Goal: Information Seeking & Learning: Learn about a topic

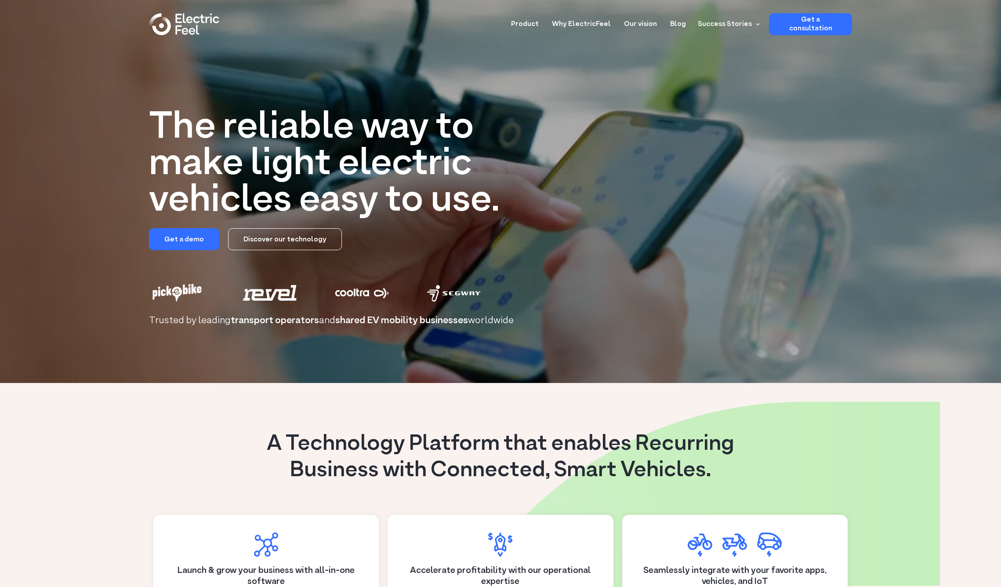
scroll to position [5, 0]
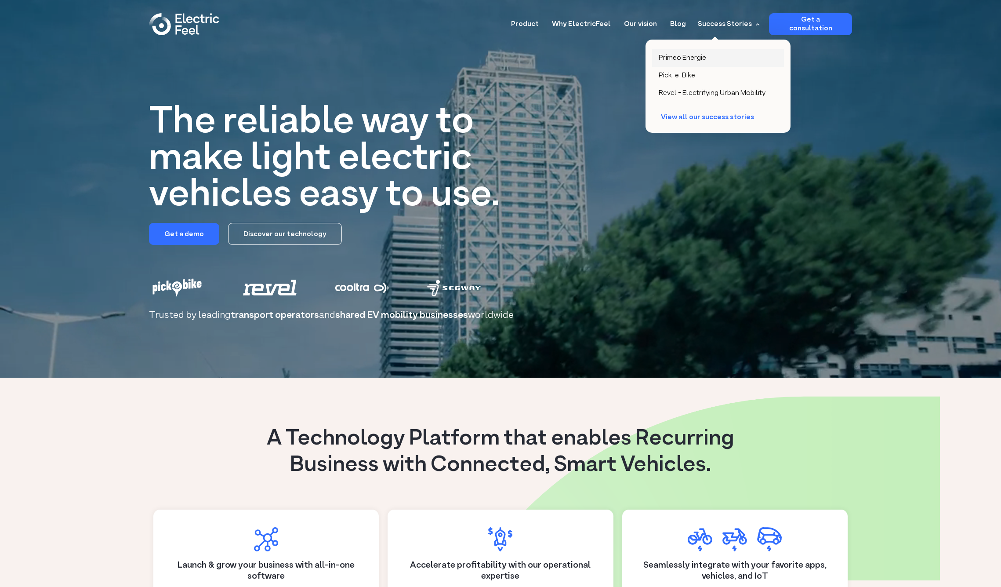
click at [687, 58] on div "Primeo Energie" at bounding box center [682, 58] width 47 height 9
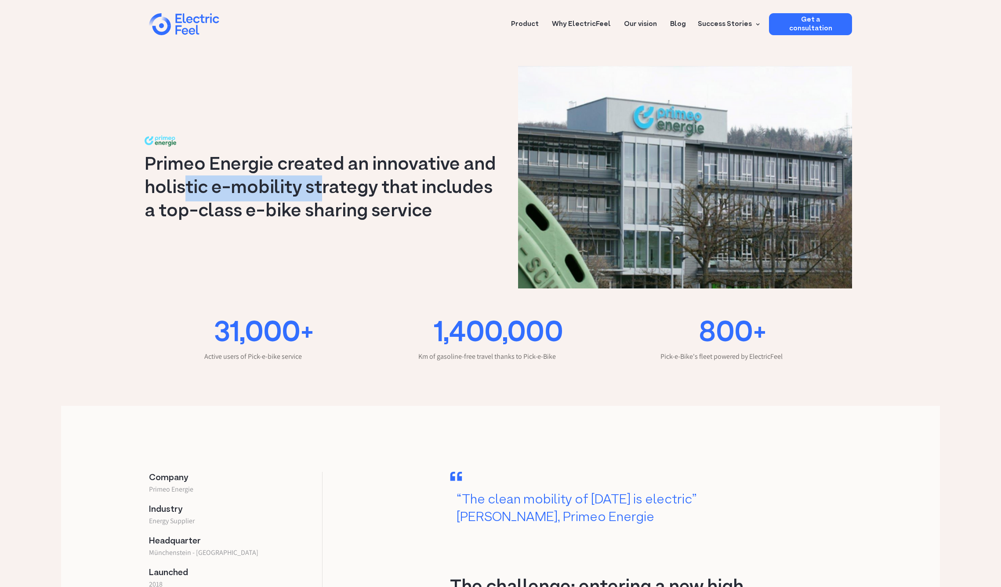
drag, startPoint x: 210, startPoint y: 188, endPoint x: 324, endPoint y: 188, distance: 114.2
click at [323, 188] on h1 "Primeo Energie created an innovative and holistic e-mobility strategy that incl…" at bounding box center [321, 188] width 352 height 70
click at [325, 188] on h1 "Primeo Energie created an innovative and holistic e-mobility strategy that incl…" at bounding box center [321, 188] width 352 height 70
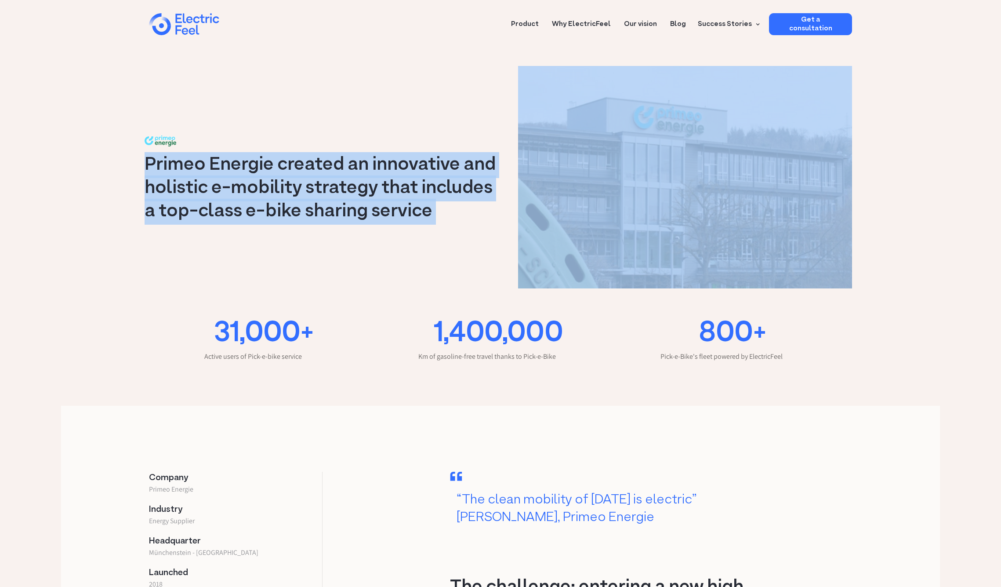
click at [325, 188] on h1 "Primeo Energie created an innovative and holistic e-mobility strategy that incl…" at bounding box center [321, 188] width 352 height 70
click at [253, 188] on h1 "Primeo Energie created an innovative and holistic e-mobility strategy that incl…" at bounding box center [321, 188] width 352 height 70
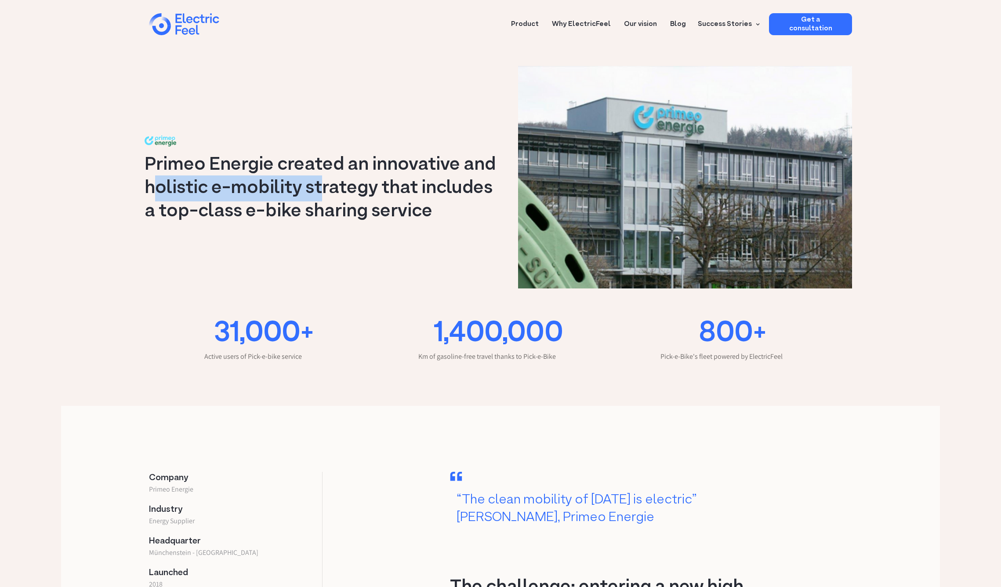
drag, startPoint x: 156, startPoint y: 189, endPoint x: 323, endPoint y: 192, distance: 167.4
click at [323, 192] on h1 "Primeo Energie created an innovative and holistic e-mobility strategy that incl…" at bounding box center [321, 188] width 352 height 70
click at [324, 192] on h1 "Primeo Energie created an innovative and holistic e-mobility strategy that incl…" at bounding box center [321, 188] width 352 height 70
drag, startPoint x: 373, startPoint y: 190, endPoint x: 160, endPoint y: 188, distance: 212.7
click at [160, 188] on h1 "Primeo Energie created an innovative and holistic e-mobility strategy that incl…" at bounding box center [321, 188] width 352 height 70
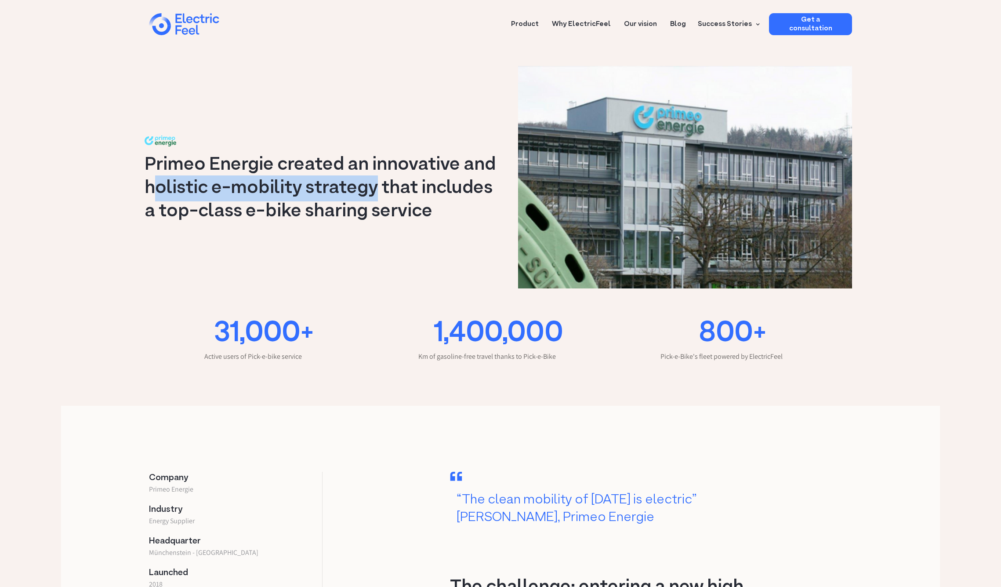
click at [161, 188] on h1 "Primeo Energie created an innovative and holistic e-mobility strategy that incl…" at bounding box center [321, 188] width 352 height 70
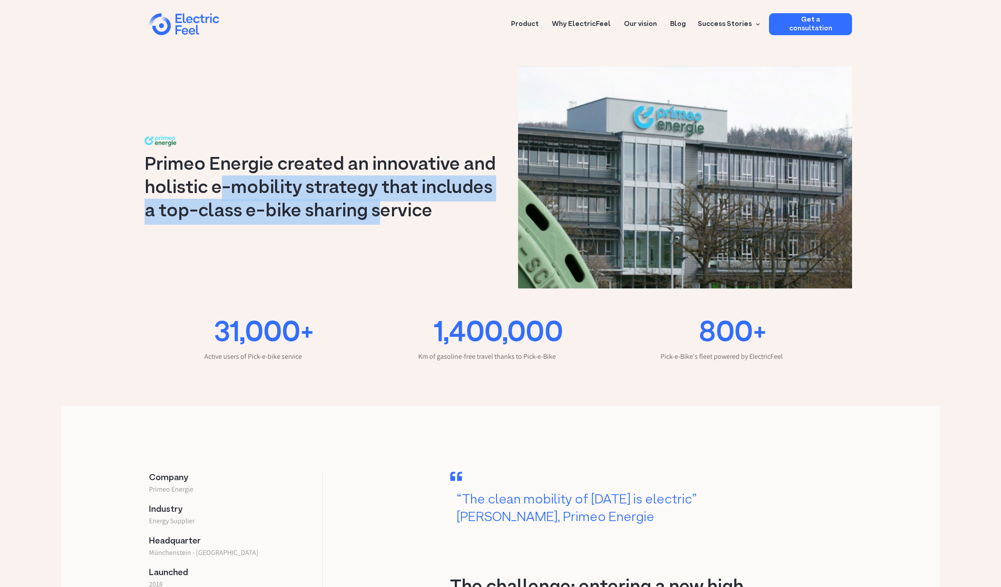
drag, startPoint x: 270, startPoint y: 189, endPoint x: 377, endPoint y: 201, distance: 107.5
click at [377, 201] on h1 "Primeo Energie created an innovative and holistic e-mobility strategy that incl…" at bounding box center [321, 188] width 352 height 70
click at [319, 206] on h1 "Primeo Energie created an innovative and holistic e-mobility strategy that incl…" at bounding box center [321, 188] width 352 height 70
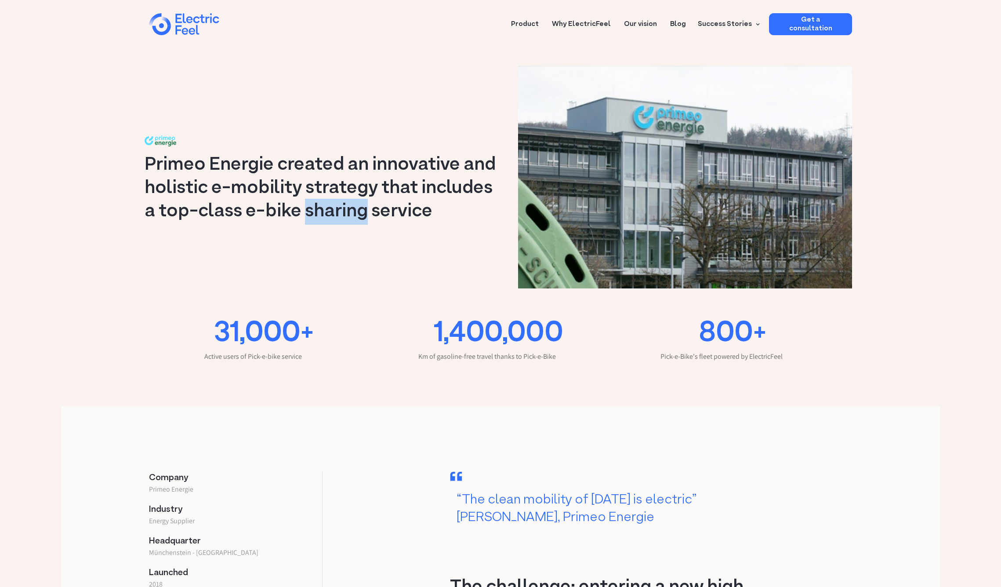
click at [319, 206] on h1 "Primeo Energie created an innovative and holistic e-mobility strategy that incl…" at bounding box center [321, 188] width 352 height 70
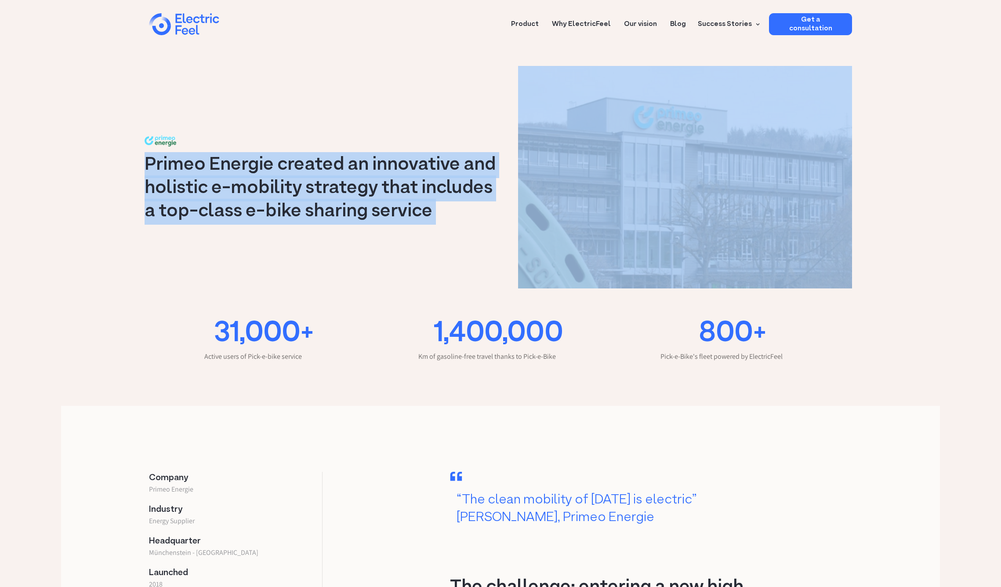
click at [319, 206] on h1 "Primeo Energie created an innovative and holistic e-mobility strategy that incl…" at bounding box center [321, 188] width 352 height 70
click at [281, 203] on h1 "Primeo Energie created an innovative and holistic e-mobility strategy that incl…" at bounding box center [321, 188] width 352 height 70
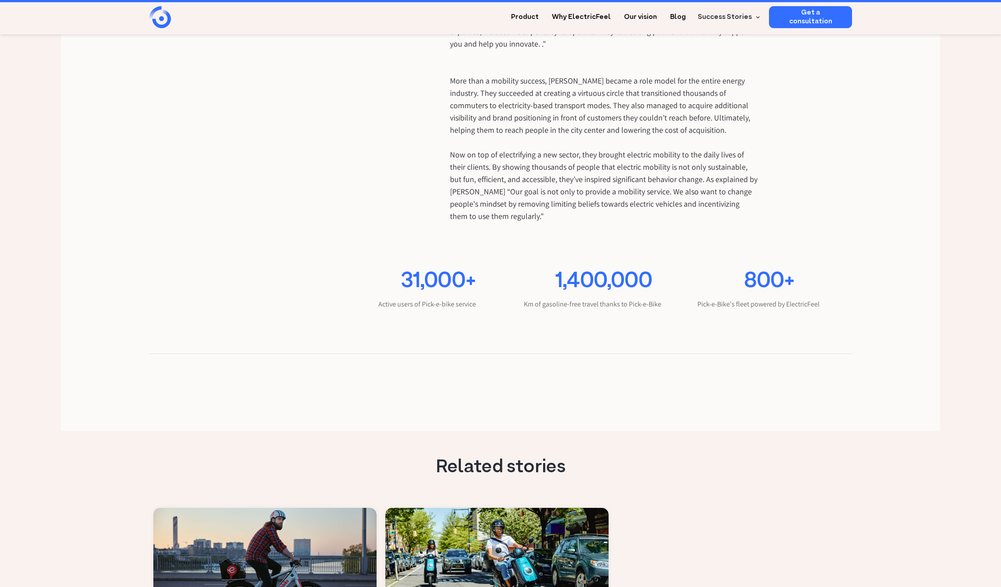
scroll to position [1824, 0]
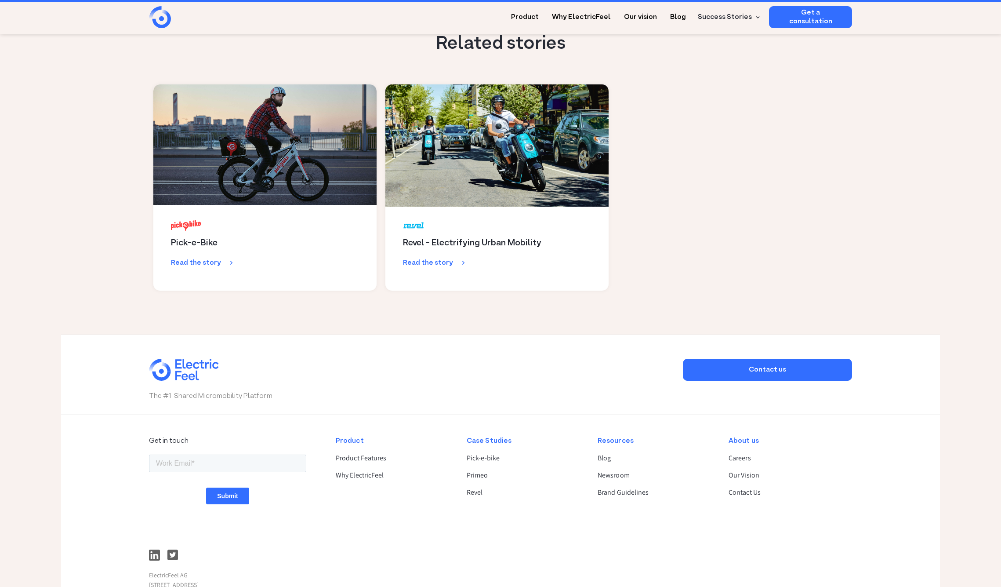
click at [490, 164] on link at bounding box center [497, 145] width 230 height 124
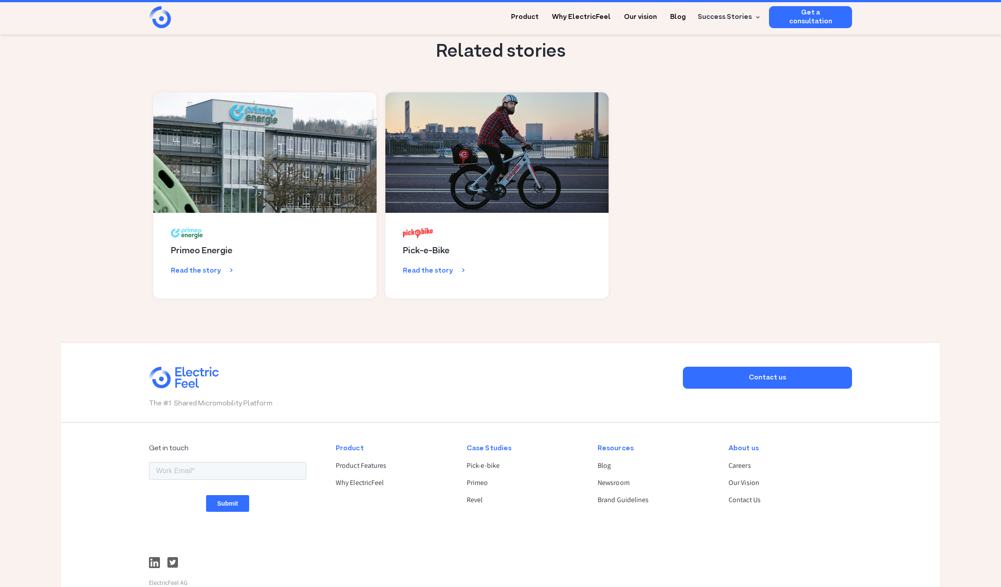
click at [430, 246] on h2 "Pick-e-Bike" at bounding box center [426, 251] width 47 height 11
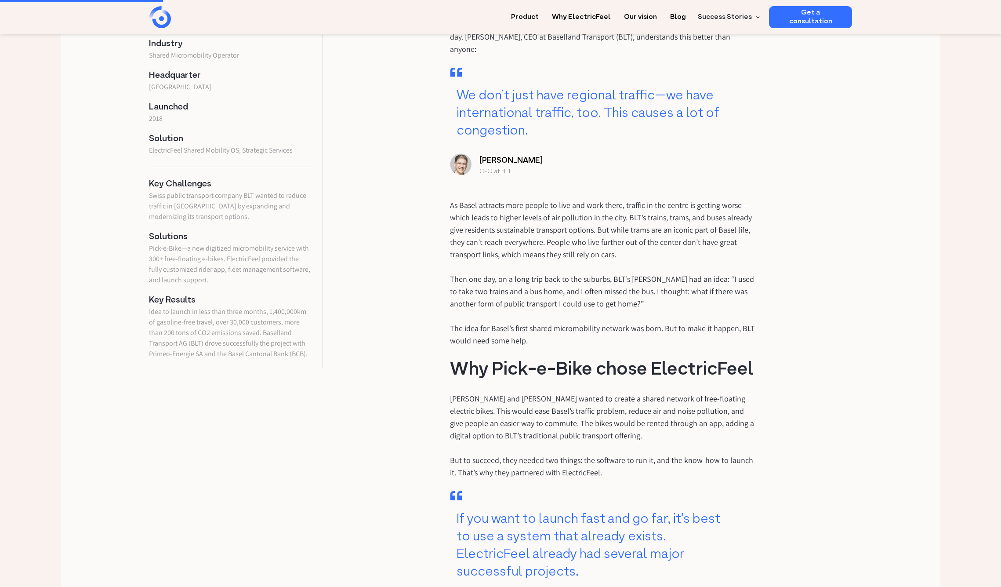
scroll to position [381, 0]
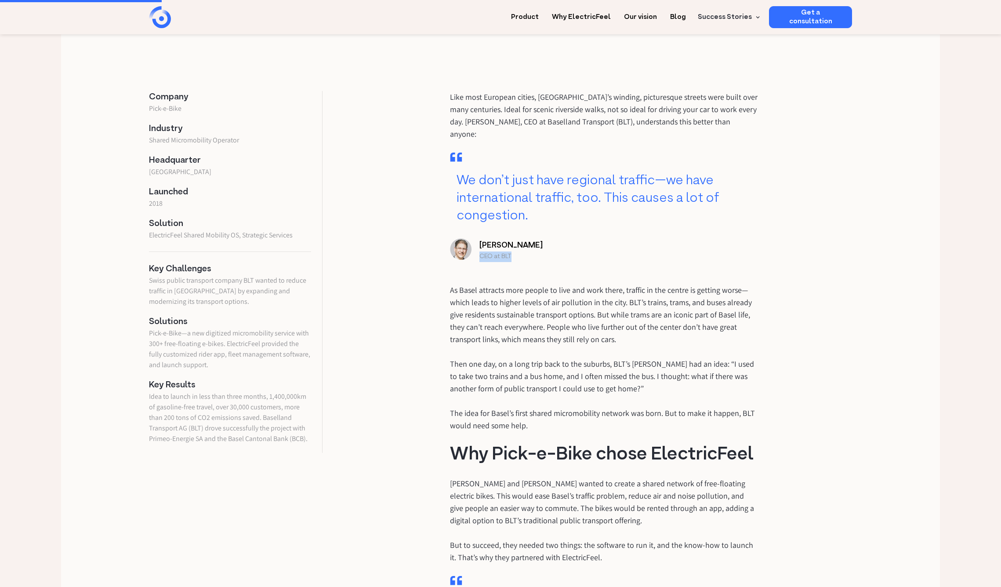
drag, startPoint x: 480, startPoint y: 246, endPoint x: 533, endPoint y: 243, distance: 52.3
click at [533, 243] on h6 "Andreas Buttiker CEO at BLT" at bounding box center [604, 250] width 308 height 24
click at [524, 246] on h6 "Andreas Buttiker CEO at BLT" at bounding box center [604, 250] width 308 height 24
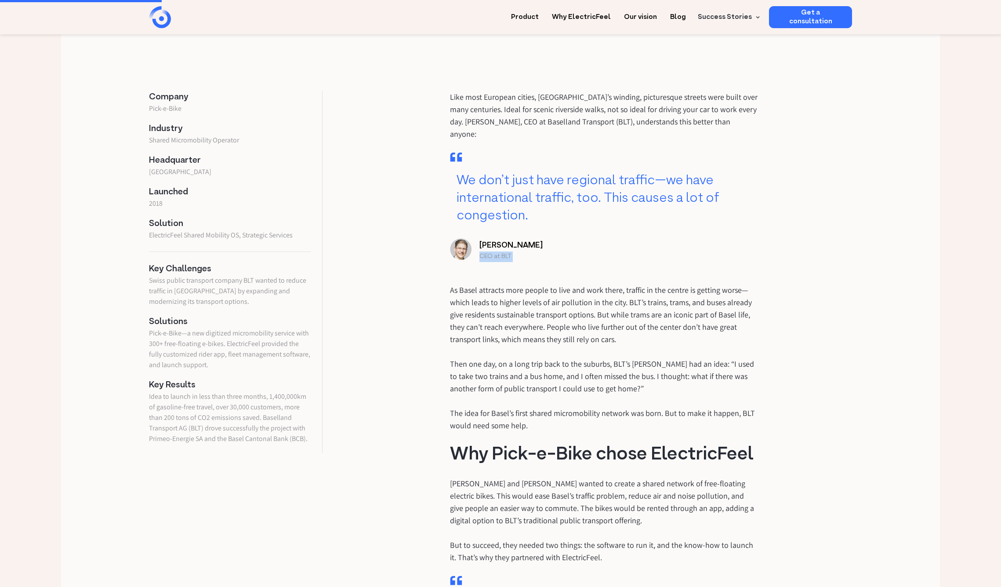
click at [510, 245] on h6 "Andreas Buttiker CEO at BLT" at bounding box center [604, 250] width 308 height 24
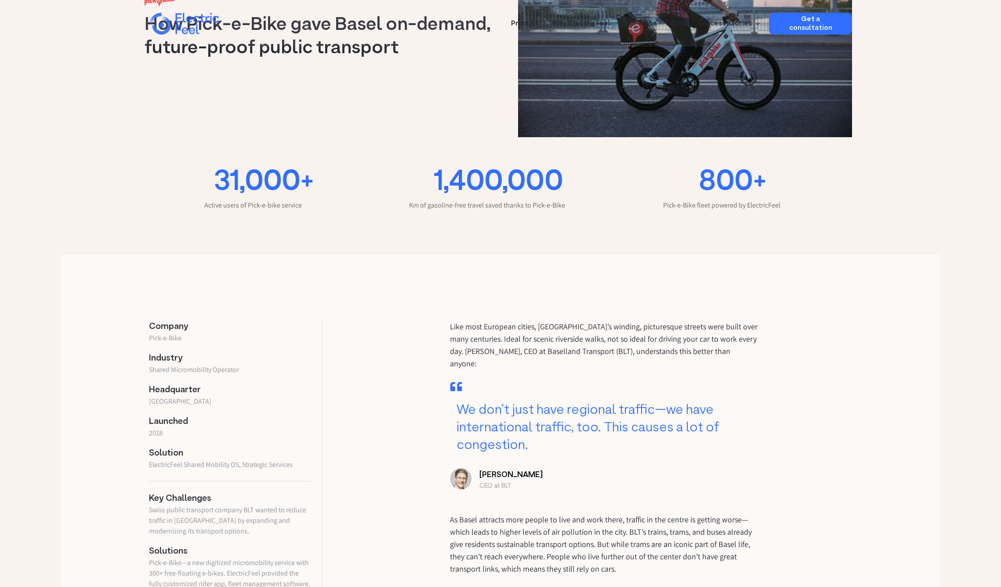
scroll to position [0, 0]
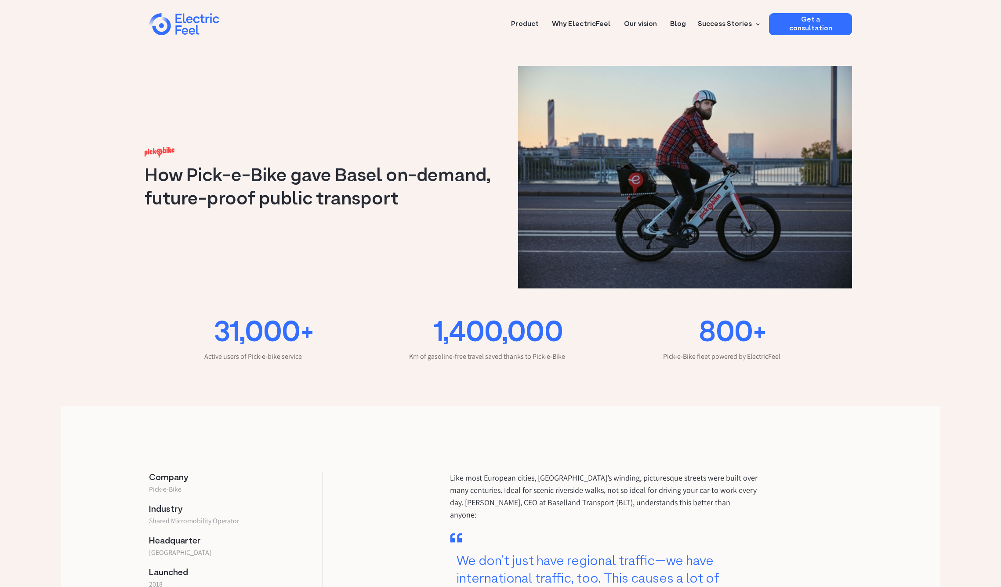
click at [172, 21] on img "home" at bounding box center [184, 24] width 70 height 22
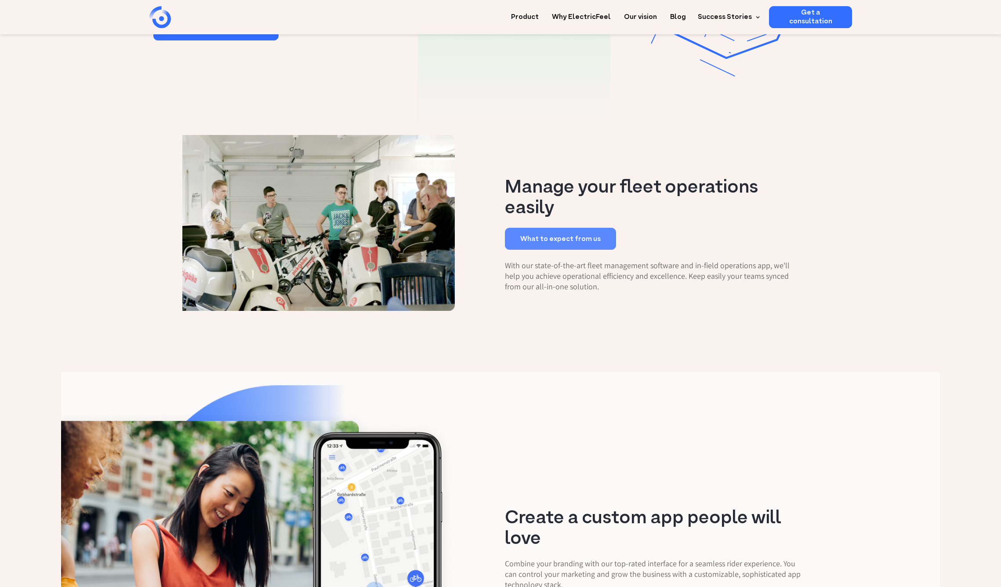
click at [566, 239] on link "What to expect from us" at bounding box center [560, 239] width 111 height 22
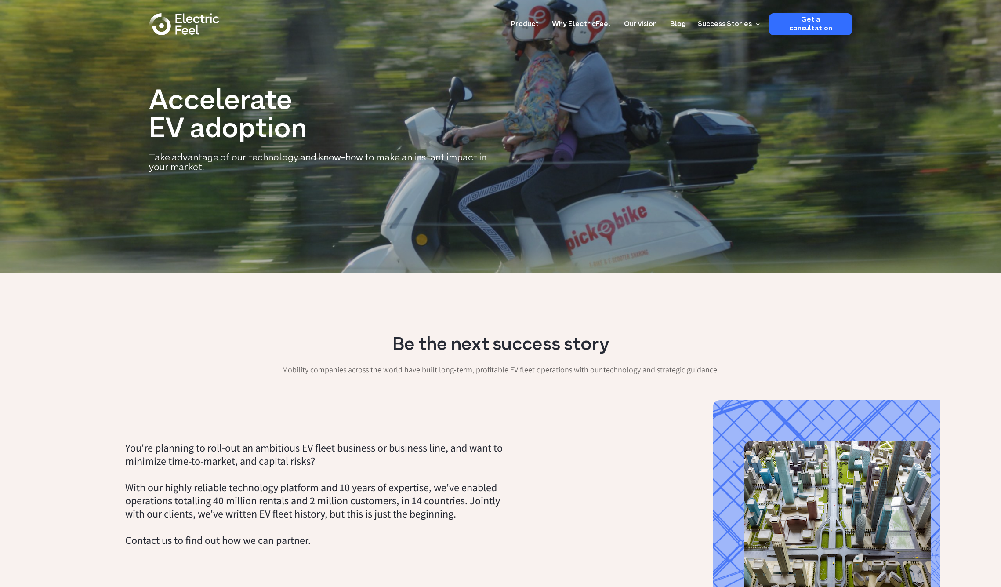
click at [530, 26] on link "Product" at bounding box center [525, 21] width 28 height 16
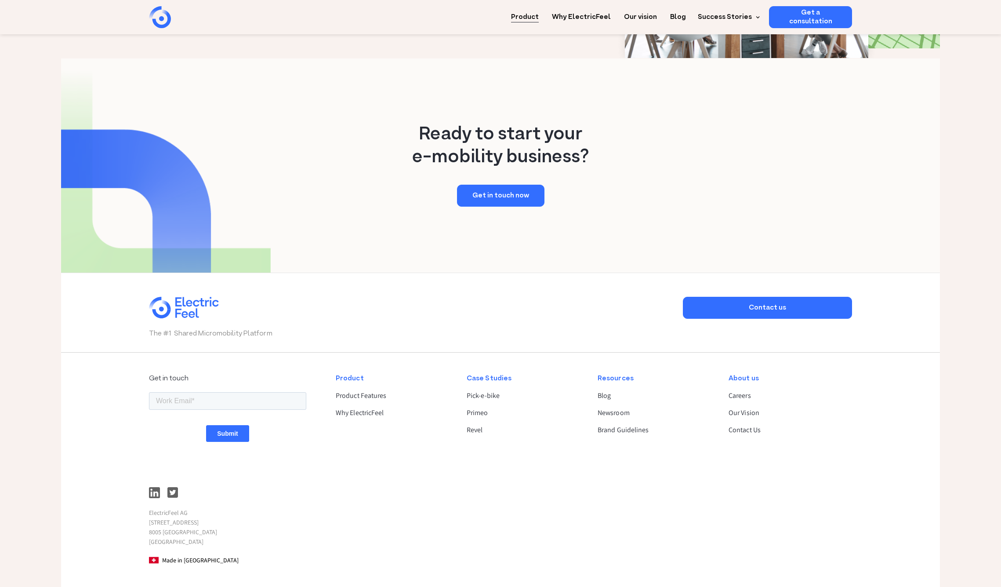
scroll to position [1643, 0]
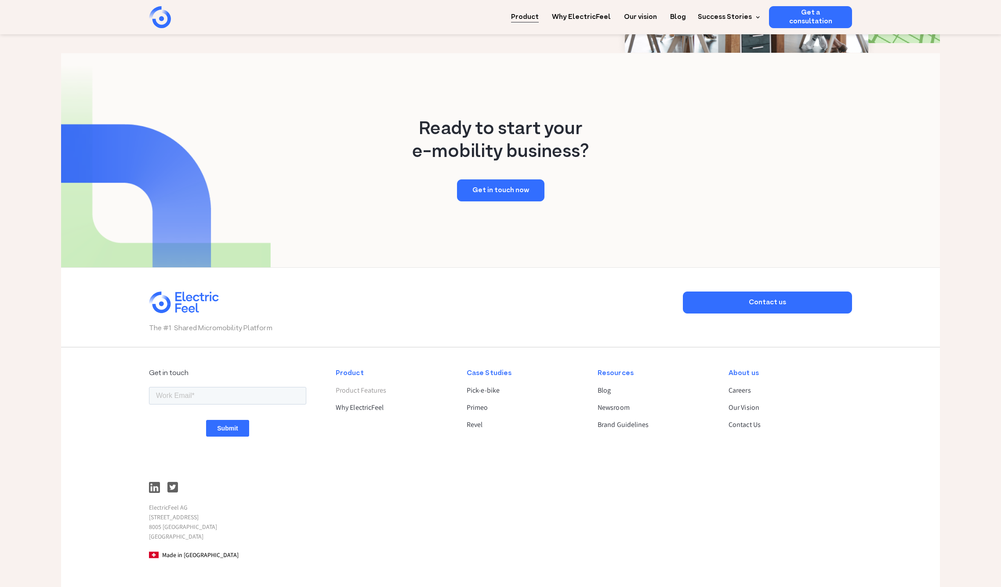
click at [376, 385] on link "Product Features" at bounding box center [394, 390] width 116 height 11
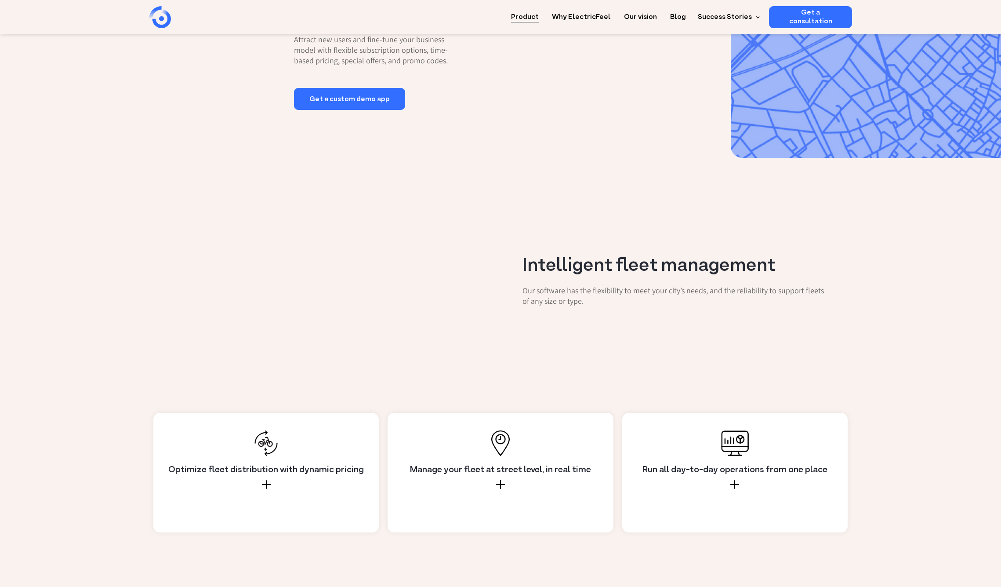
scroll to position [636, 0]
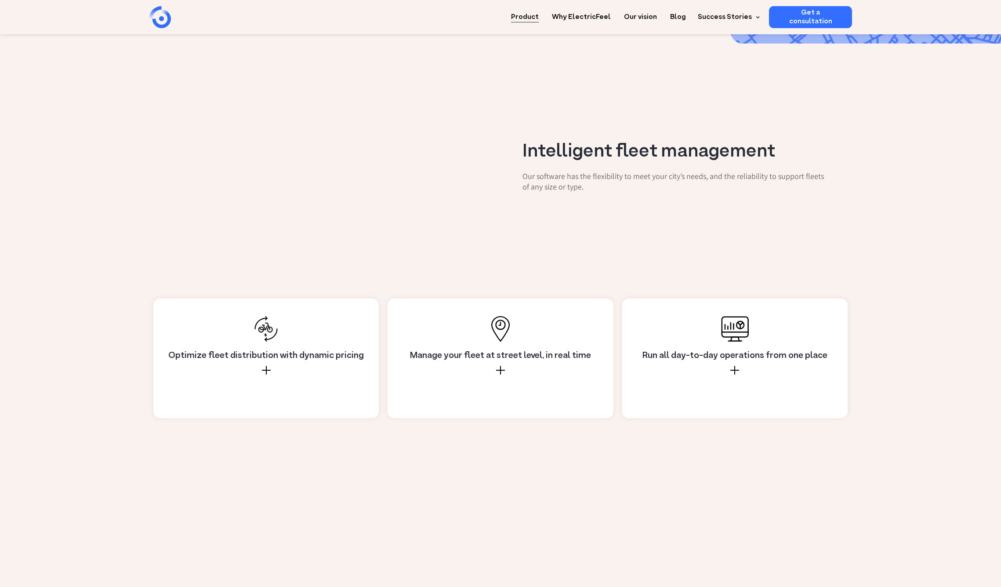
click at [262, 371] on div at bounding box center [266, 370] width 9 height 9
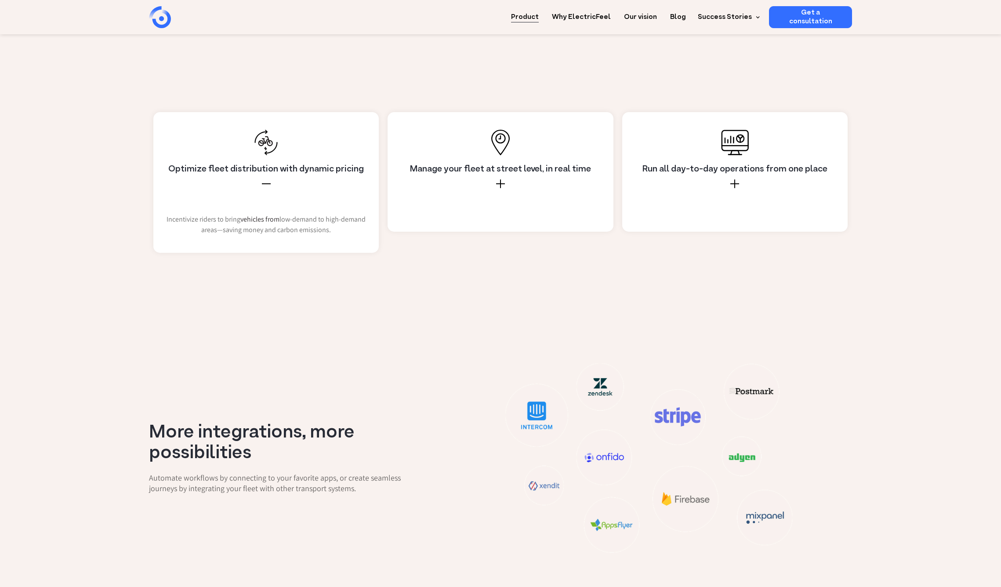
click at [507, 188] on div "Manage your fleet at street level, in real time" at bounding box center [500, 189] width 203 height 50
click at [717, 197] on div "Run all day-to-day operations from one place" at bounding box center [734, 189] width 203 height 50
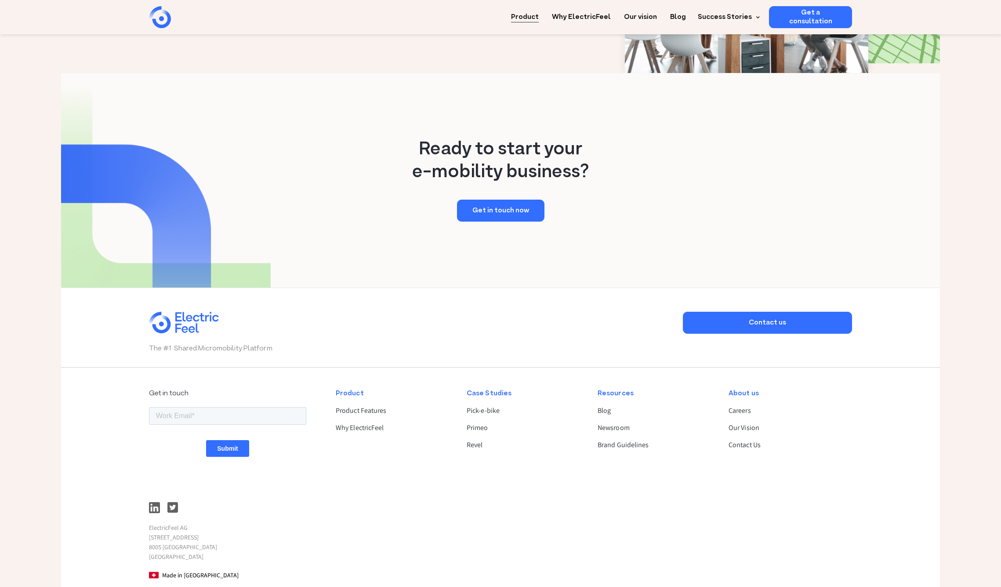
scroll to position [1664, 0]
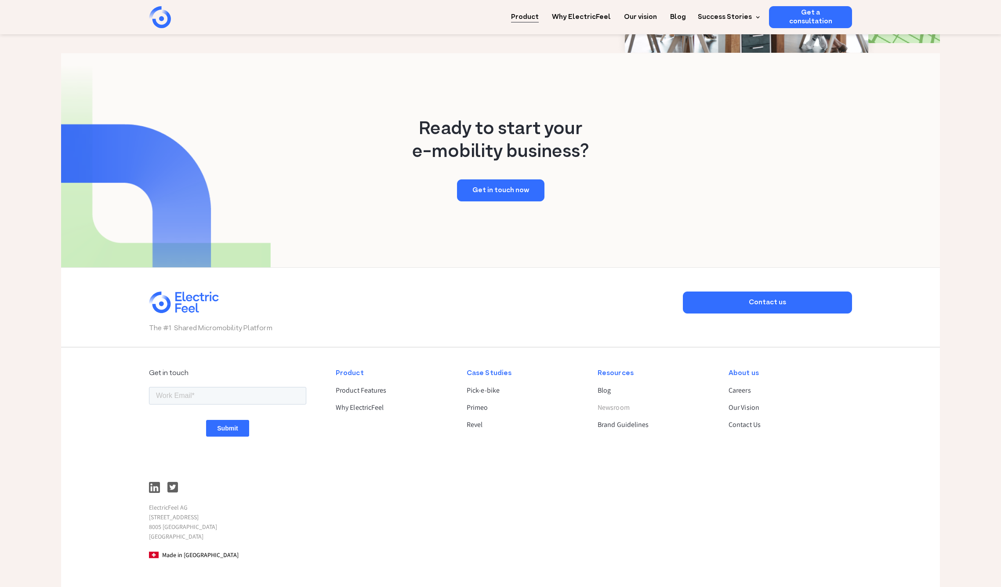
click at [624, 402] on link "Newsroom" at bounding box center [656, 407] width 116 height 11
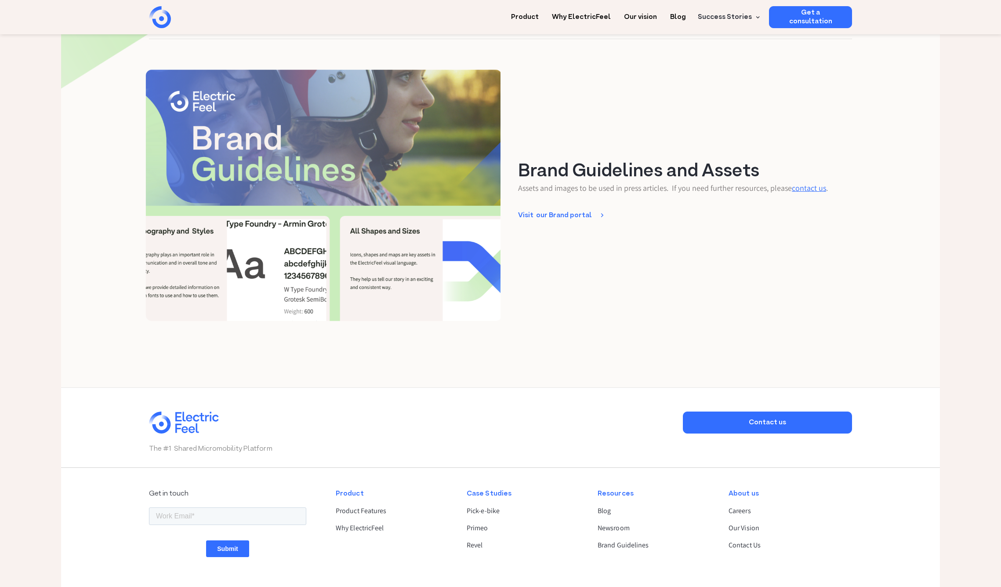
scroll to position [639, 0]
